Goal: Find contact information: Find contact information

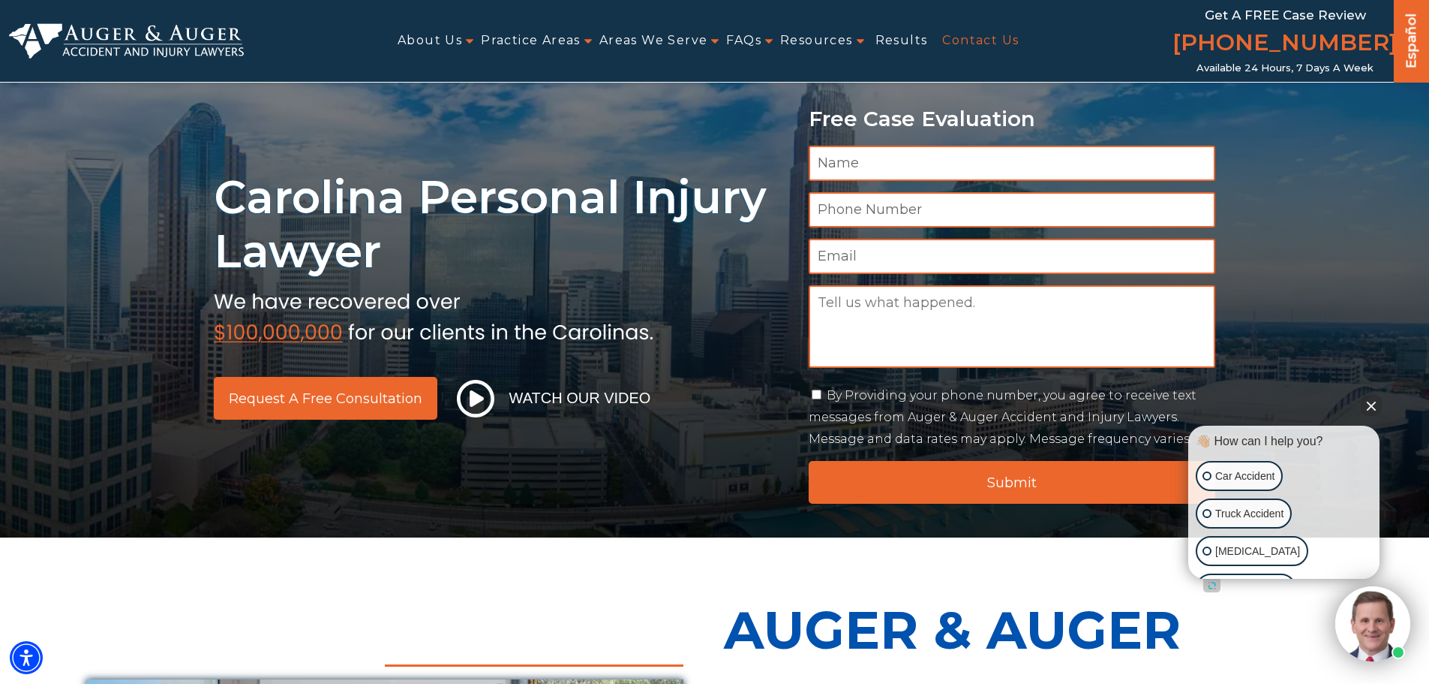
click at [948, 34] on link "Contact Us" at bounding box center [980, 41] width 77 height 34
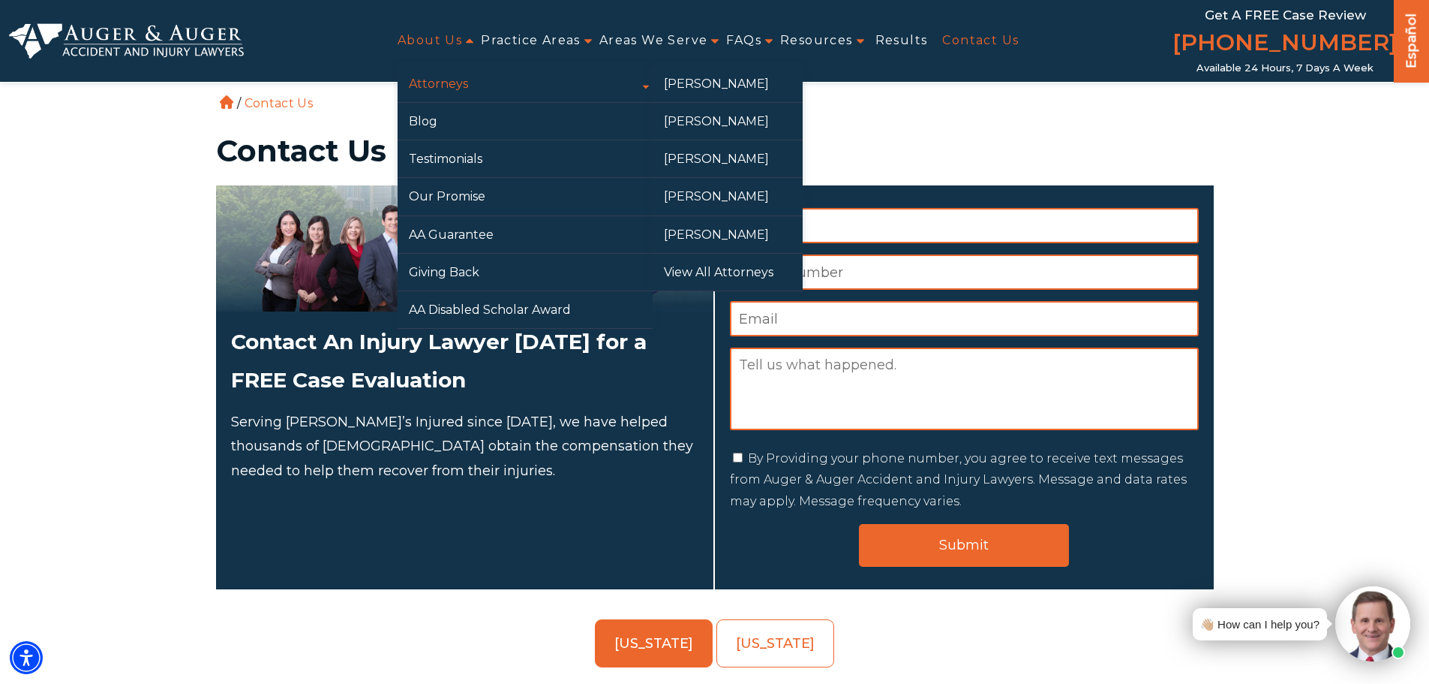
click at [440, 80] on link "Attorneys" at bounding box center [525, 83] width 255 height 37
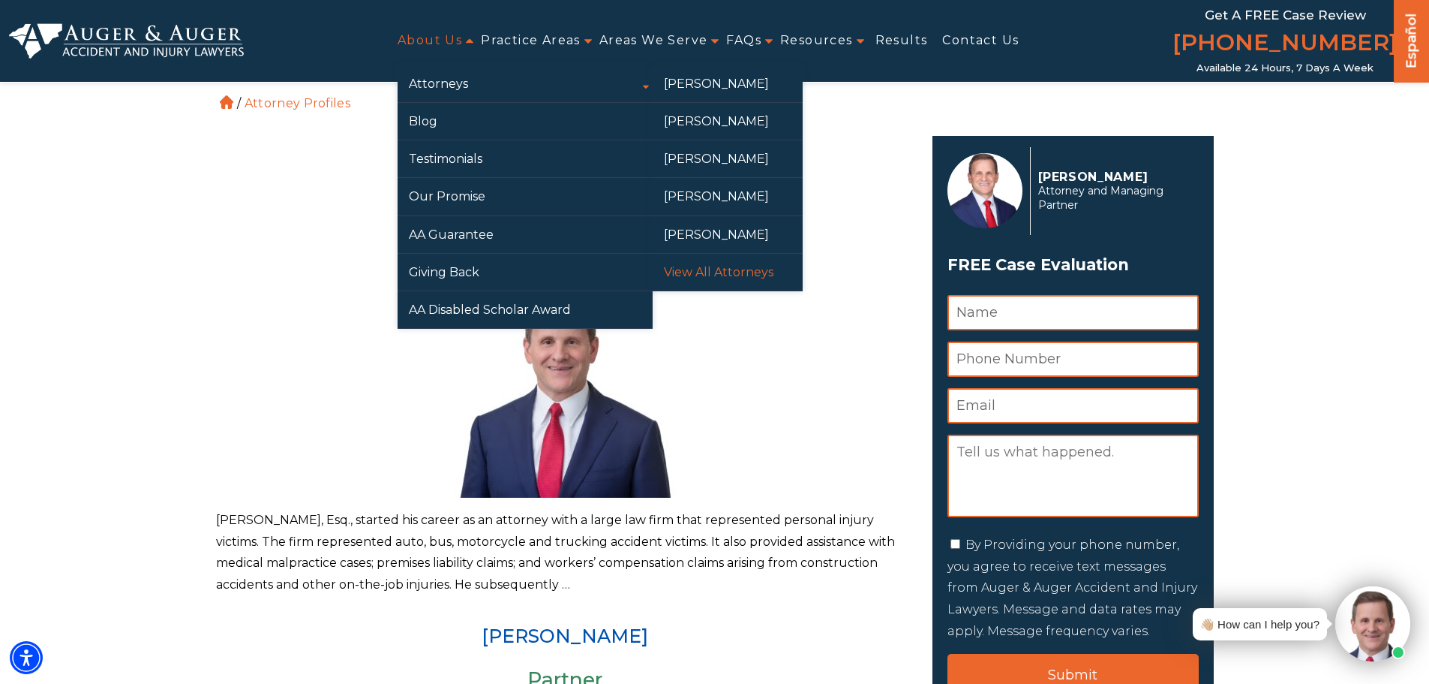
click at [692, 269] on link "View All Attorneys" at bounding box center [728, 272] width 150 height 37
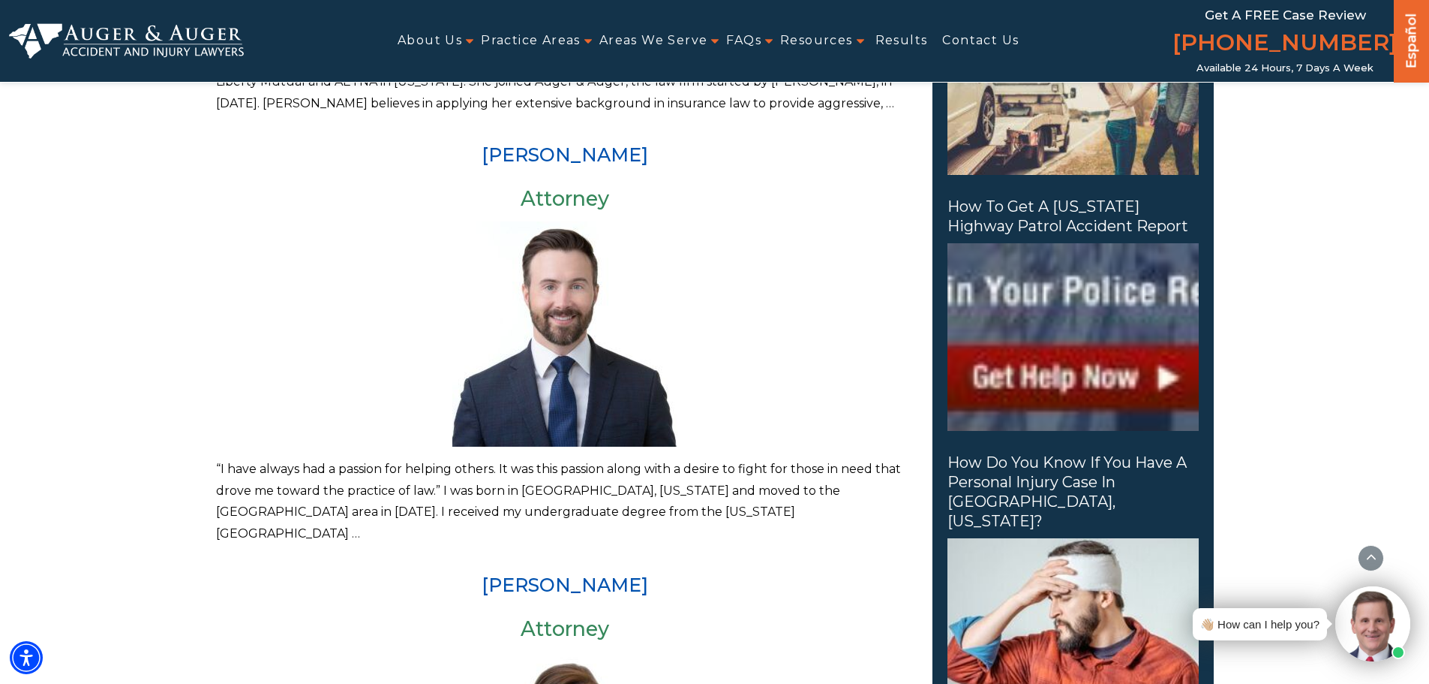
scroll to position [889, 0]
